Goal: Information Seeking & Learning: Learn about a topic

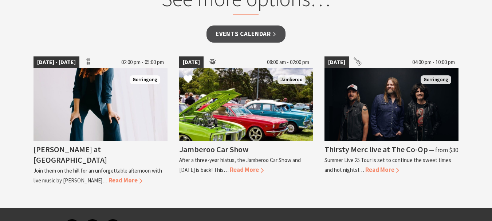
scroll to position [546, 0]
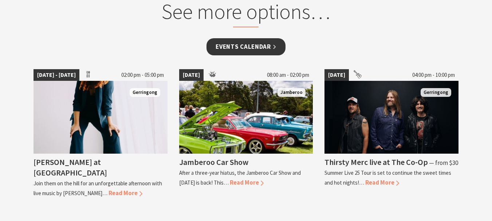
click at [275, 45] on link "Events Calendar" at bounding box center [246, 46] width 79 height 17
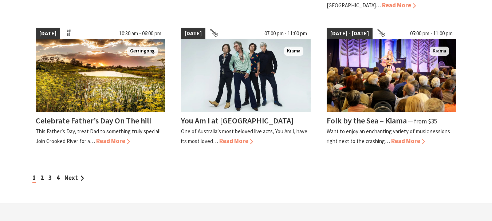
scroll to position [692, 0]
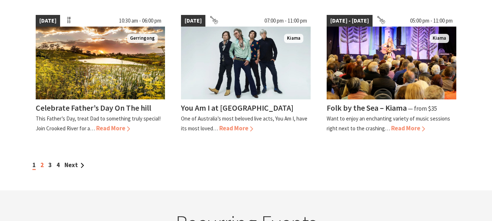
click at [41, 161] on link "2" at bounding box center [41, 165] width 3 height 8
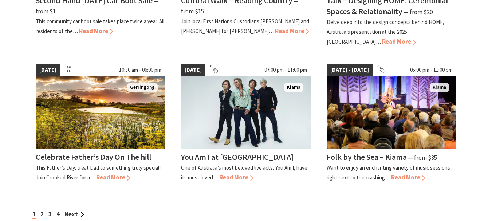
scroll to position [656, 0]
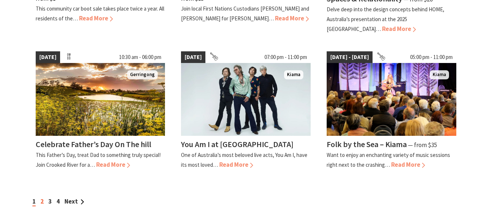
click at [42, 197] on link "2" at bounding box center [41, 201] width 3 height 8
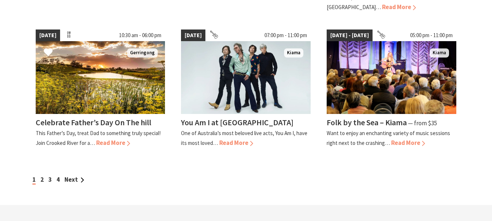
scroll to position [692, 0]
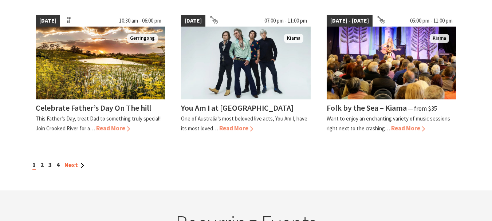
click at [75, 161] on link "Next" at bounding box center [74, 165] width 20 height 8
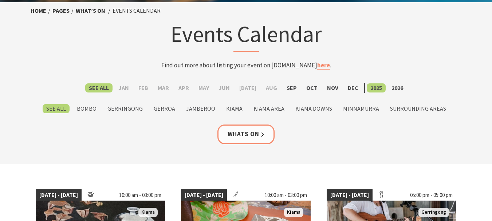
scroll to position [36, 0]
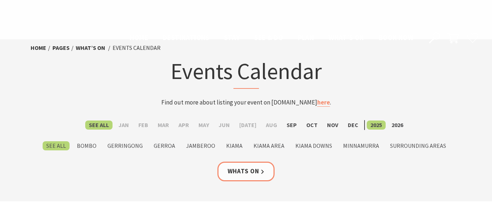
scroll to position [692, 0]
